Goal: Find specific page/section: Find specific page/section

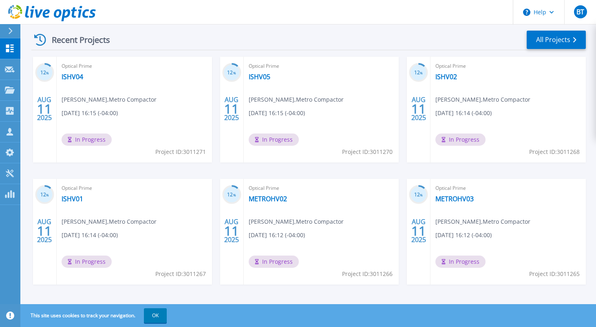
scroll to position [125, 0]
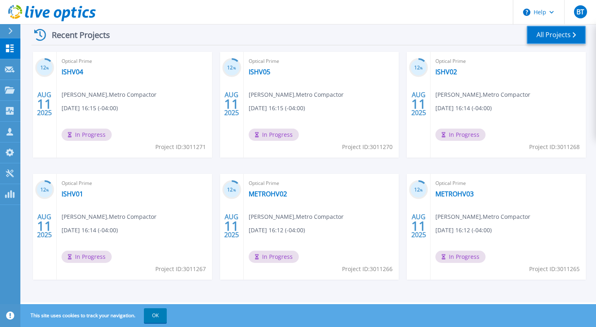
click at [546, 33] on link "All Projects" at bounding box center [556, 35] width 59 height 18
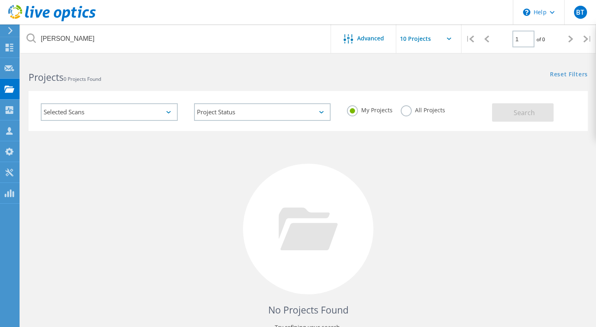
click at [17, 15] on icon at bounding box center [52, 13] width 88 height 17
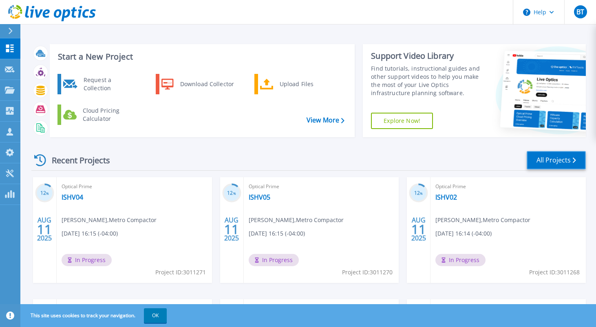
click at [543, 159] on link "All Projects" at bounding box center [556, 160] width 59 height 18
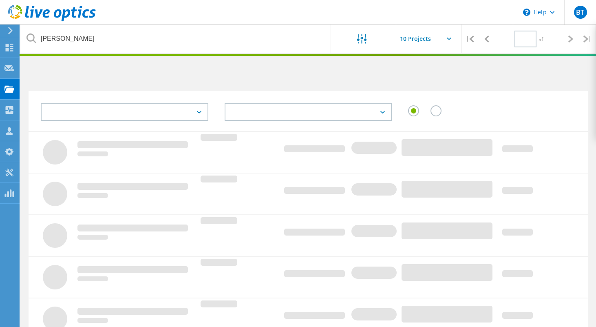
type input "1"
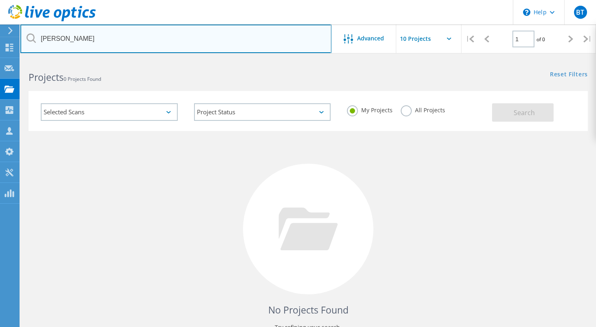
click at [287, 41] on input "merlyn" at bounding box center [175, 38] width 311 height 29
type input "m"
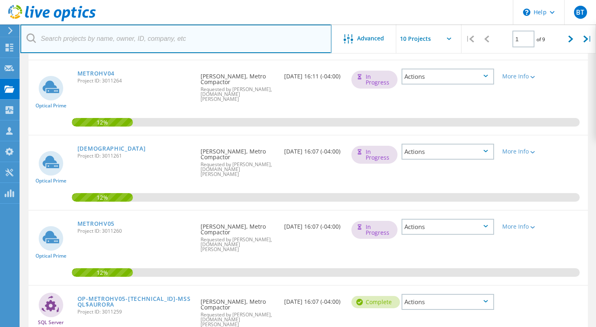
scroll to position [269, 0]
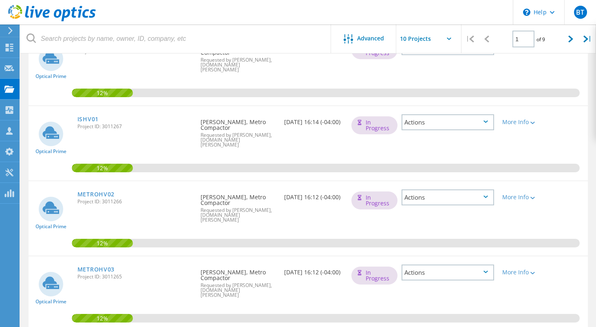
click at [450, 39] on icon at bounding box center [449, 39] width 4 height 2
click at [447, 40] on icon at bounding box center [449, 39] width 4 height 2
click at [449, 35] on input "text" at bounding box center [437, 38] width 82 height 29
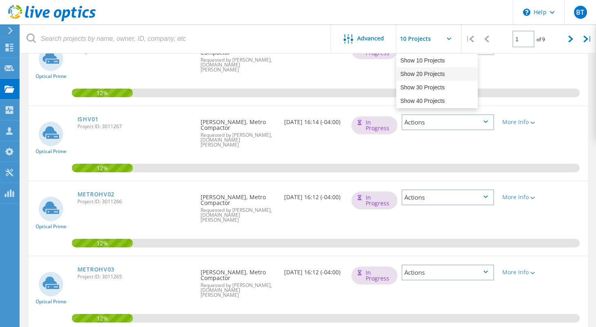
click at [412, 72] on div "Show 20 Projects" at bounding box center [437, 73] width 81 height 13
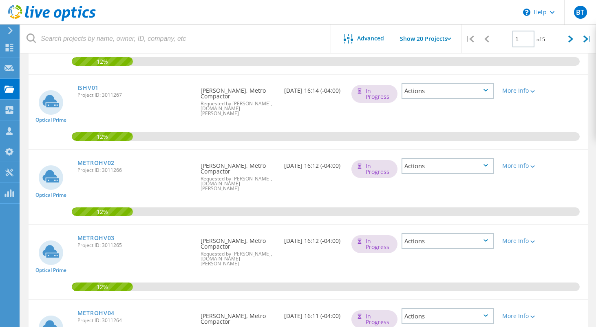
scroll to position [334, 0]
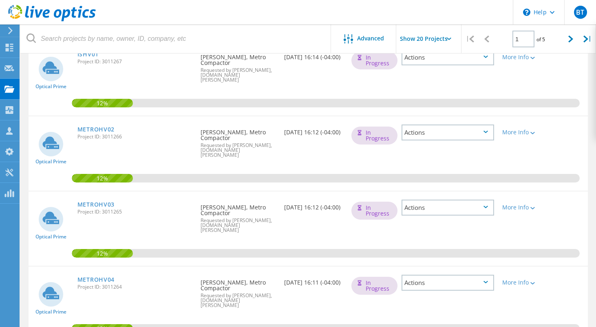
click at [449, 43] on input "Show 20 Projects" at bounding box center [437, 38] width 82 height 29
click at [405, 97] on div "Show 40 Projects" at bounding box center [437, 100] width 81 height 13
type input "Show 40 Projects"
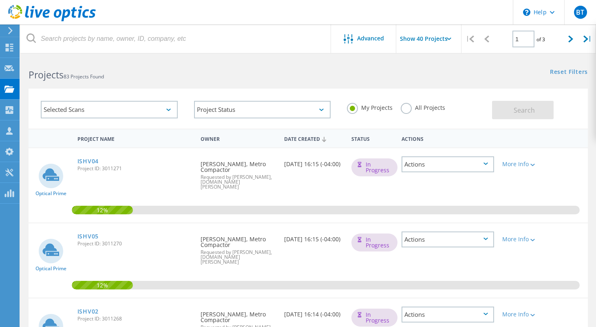
scroll to position [0, 0]
